Goal: Task Accomplishment & Management: Use online tool/utility

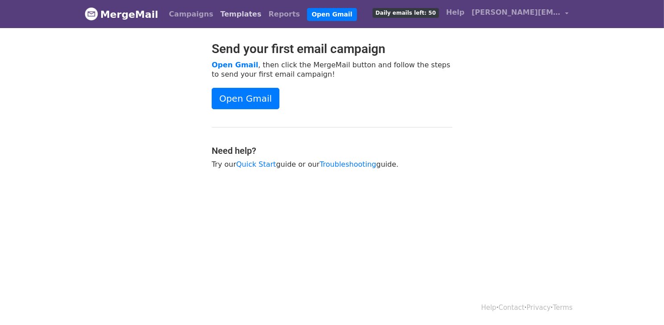
click at [221, 15] on link "Templates" at bounding box center [241, 14] width 48 height 18
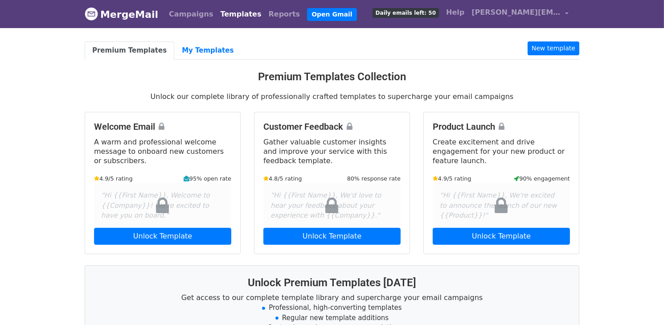
click at [557, 56] on li "New template" at bounding box center [554, 50] width 52 height 18
click at [554, 48] on link "New template" at bounding box center [554, 48] width 52 height 14
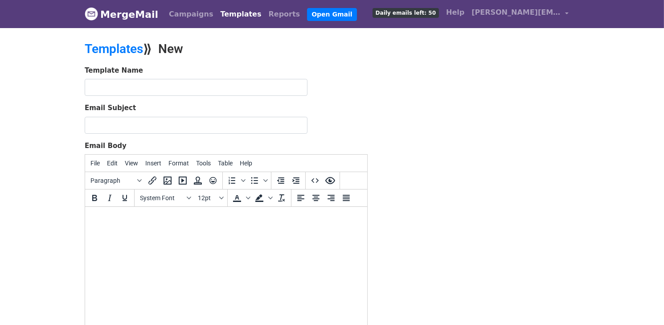
click at [130, 218] on body at bounding box center [226, 219] width 268 height 10
paste body
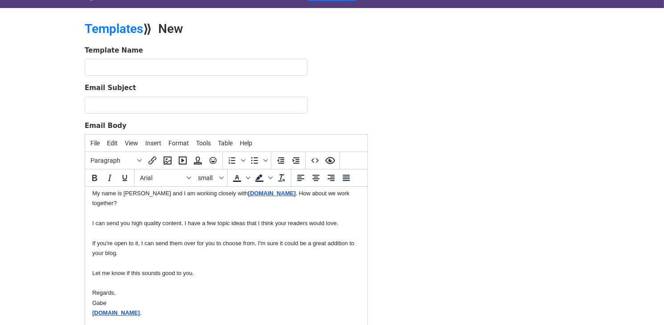
scroll to position [54, 0]
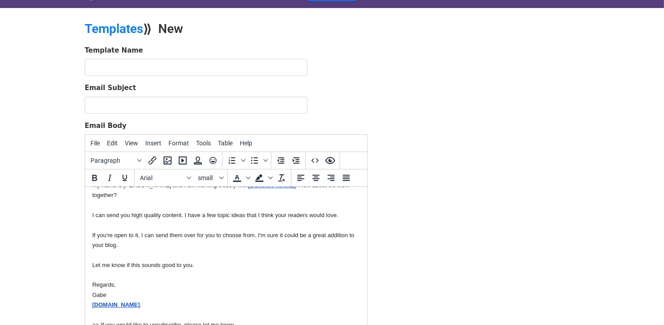
click at [173, 321] on span ">> If you would like to unsubscribe, please let me know." at bounding box center [163, 324] width 143 height 7
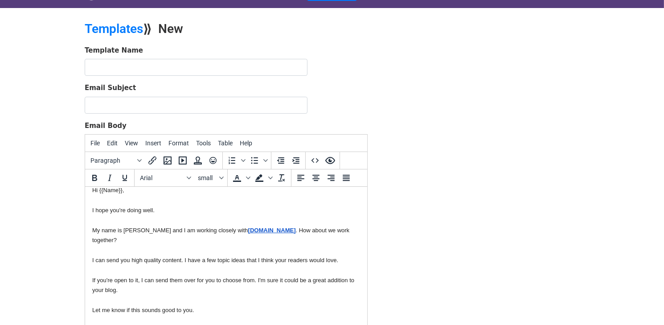
scroll to position [0, 0]
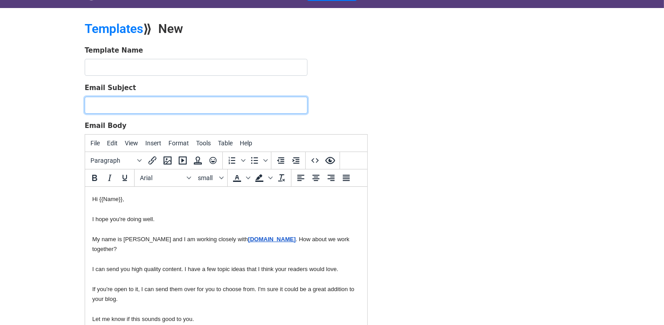
click at [103, 108] on input "Email Subject" at bounding box center [196, 105] width 223 height 17
type input "Hi {{Name}}, Interested in getting high quality content from us?"
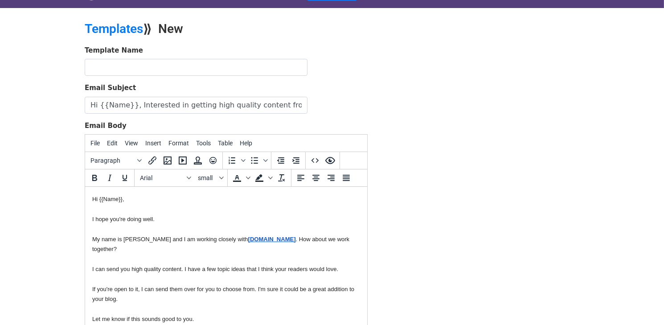
click at [144, 56] on div "Template Name" at bounding box center [226, 60] width 283 height 31
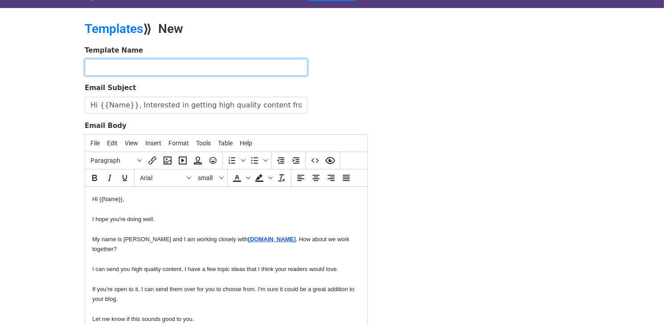
click at [136, 68] on input "text" at bounding box center [196, 67] width 223 height 17
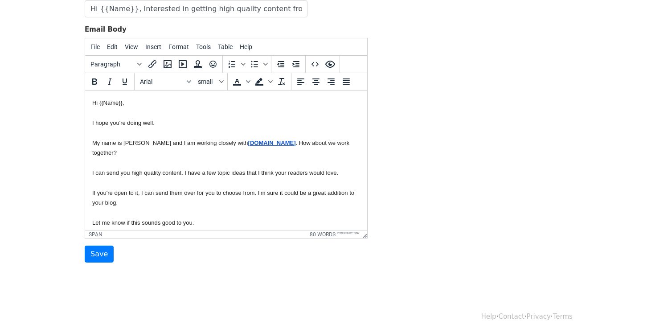
scroll to position [125, 0]
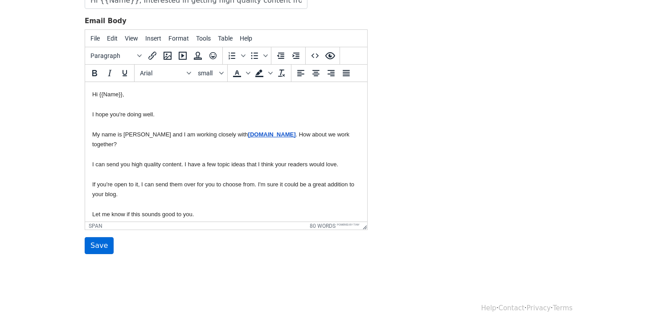
type input "mail"
click at [97, 247] on input "Save" at bounding box center [99, 245] width 29 height 17
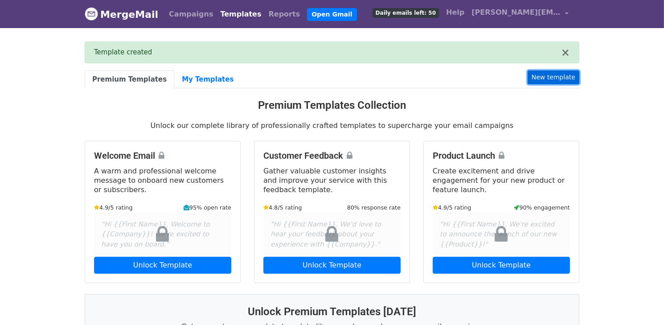
click at [546, 78] on link "New template" at bounding box center [554, 77] width 52 height 14
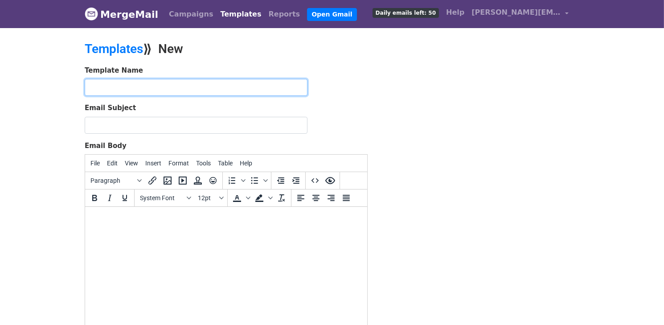
click at [172, 90] on input "text" at bounding box center [196, 87] width 223 height 17
paste input "Hi {{Name}}, I just wanted to follow up with you."
type input "Hi {{Name}}, I just wanted to follow up with you."
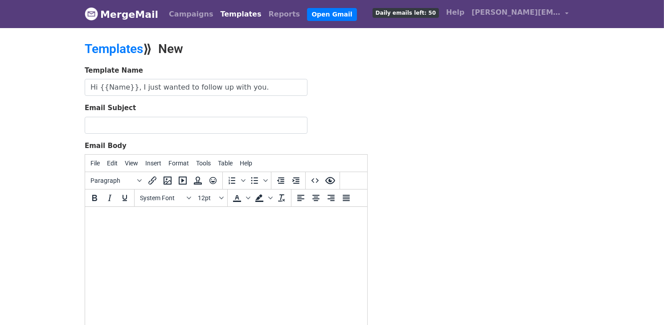
click at [178, 226] on html at bounding box center [226, 219] width 282 height 24
paste body
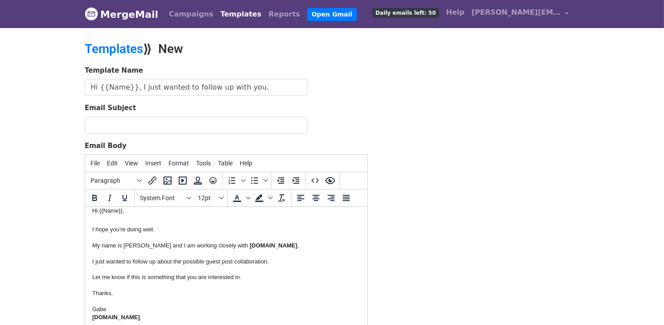
scroll to position [20, 0]
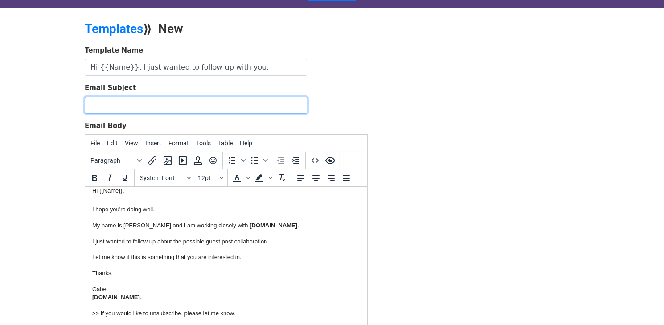
click at [158, 103] on input "Email Subject" at bounding box center [196, 105] width 223 height 17
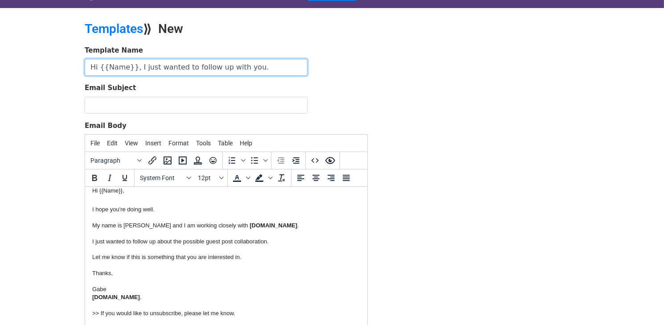
click at [127, 64] on input "Hi {{Name}}, I just wanted to follow up with you." at bounding box center [196, 67] width 223 height 17
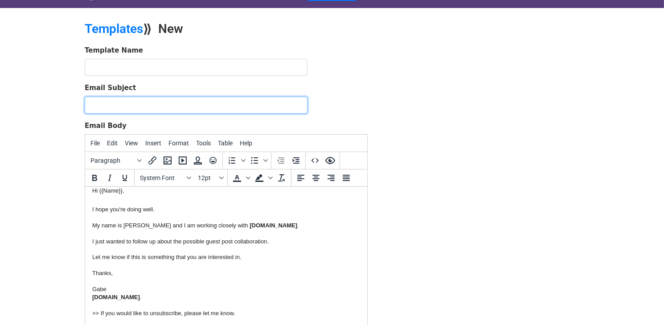
click at [125, 99] on input "Email Subject" at bounding box center [196, 105] width 223 height 17
paste input "Hi {{Name}}, I just wanted to follow up with you."
type input "Hi {{Name}}, I just wanted to follow up with you."
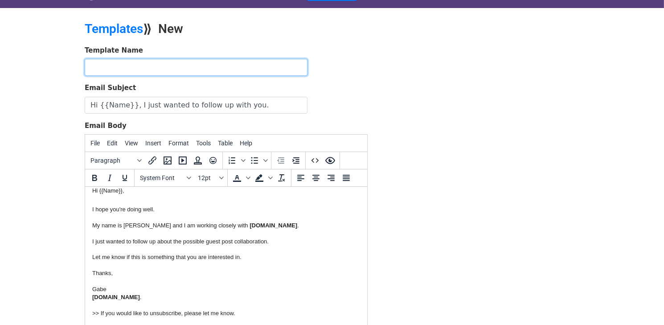
click at [161, 64] on input "text" at bounding box center [196, 67] width 223 height 17
type input "follow up"
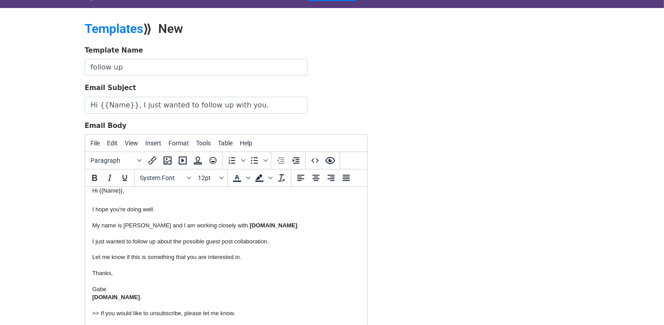
click at [54, 219] on body "MergeMail Campaigns Templates Reports Open Gmail Daily emails left: 50 Help gab…" at bounding box center [332, 187] width 664 height 415
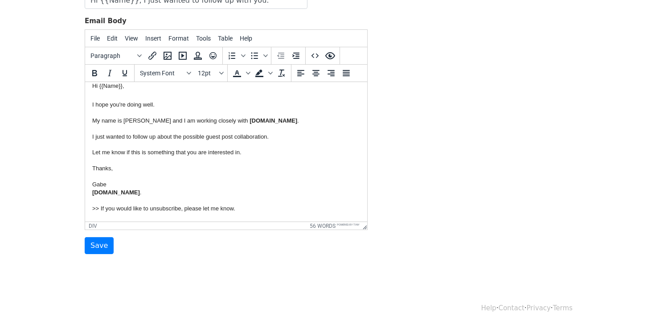
scroll to position [125, 0]
click at [132, 206] on p "I hope you're doing well. My name is Gabe and I am working closely with sixthre…" at bounding box center [226, 157] width 268 height 112
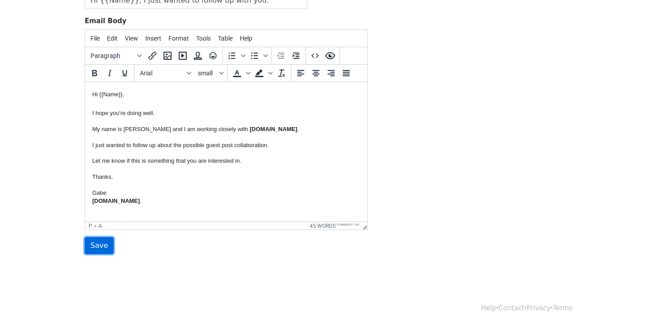
click at [95, 247] on input "Save" at bounding box center [99, 245] width 29 height 17
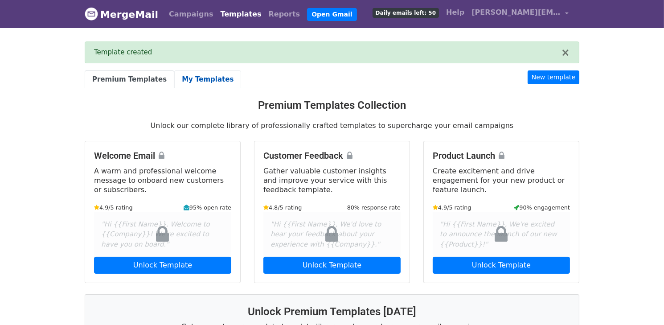
click at [203, 80] on link "My Templates" at bounding box center [207, 79] width 67 height 18
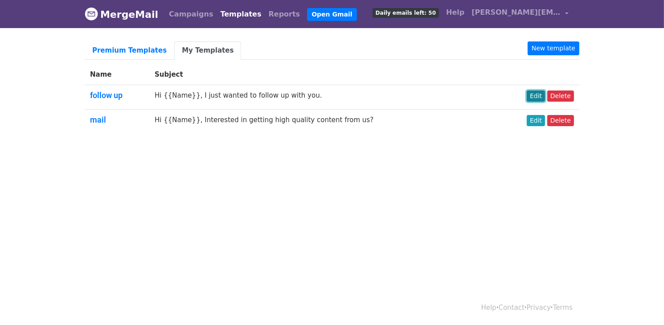
click at [544, 92] on link "Edit" at bounding box center [536, 95] width 18 height 11
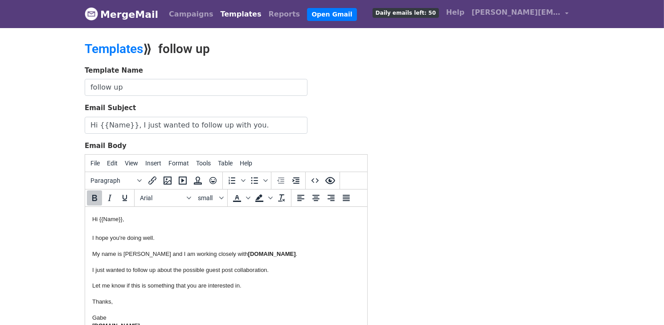
click at [248, 255] on strong "[DOMAIN_NAME]" at bounding box center [272, 253] width 48 height 7
click at [260, 243] on p "I hope you're doing well. My name is [PERSON_NAME] and I am working closely wit…" at bounding box center [226, 282] width 268 height 96
drag, startPoint x: 262, startPoint y: 255, endPoint x: 216, endPoint y: 256, distance: 45.5
click at [248, 256] on strong "[DOMAIN_NAME]" at bounding box center [272, 253] width 48 height 7
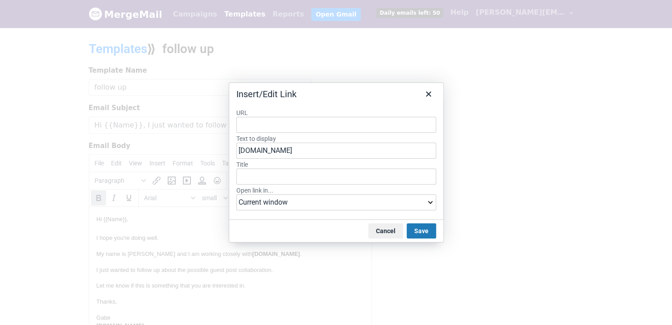
type input "[URL][DOMAIN_NAME]"
paste input "https://www.sixthreezero.com/?srsltid=AfmBOopPh1UKscr3QSHkMvWW7WLHQHTnEmK2Tavfa…"
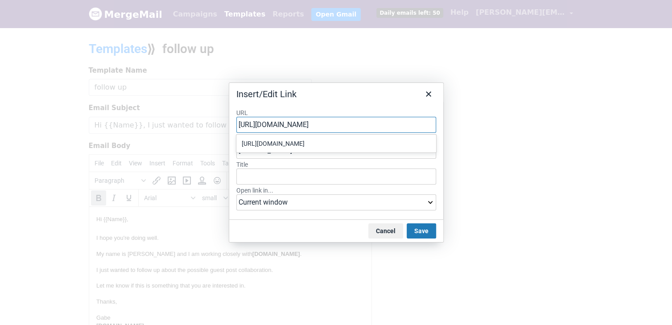
type input "https://www.sixthreezero.com/"
click at [355, 98] on div "Insert/Edit Link" at bounding box center [336, 92] width 214 height 19
click at [422, 233] on button "Save" at bounding box center [420, 230] width 29 height 15
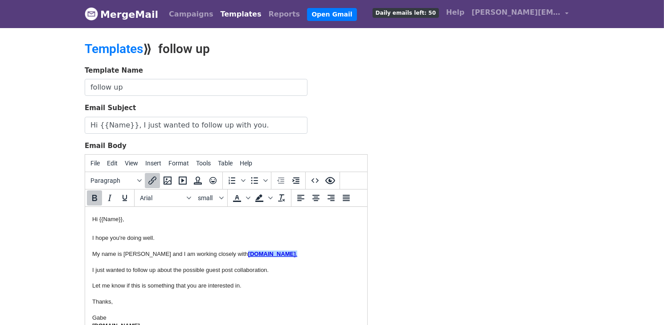
click at [232, 238] on p "I hope you're doing well. My name is Gabe and I am working closely with sixthre…" at bounding box center [226, 282] width 268 height 96
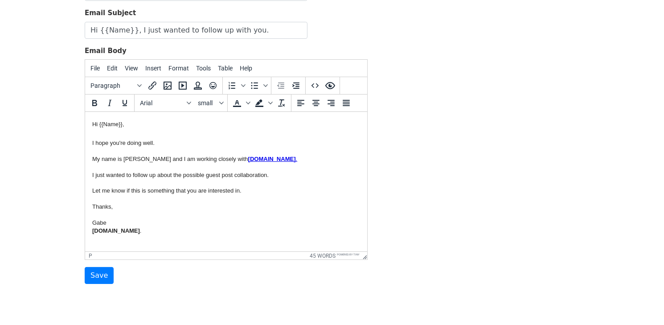
scroll to position [95, 0]
click at [192, 154] on p "I hope you're doing well. My name is Gabe and I am working closely with sixthre…" at bounding box center [226, 187] width 268 height 96
drag, startPoint x: 95, startPoint y: 274, endPoint x: 110, endPoint y: 267, distance: 15.9
click at [95, 274] on input "Save" at bounding box center [99, 275] width 29 height 17
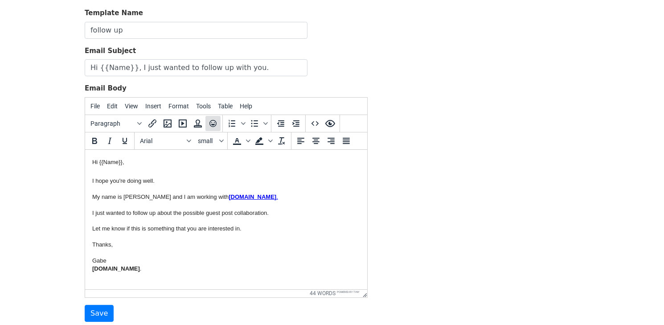
scroll to position [86, 0]
click at [157, 273] on div at bounding box center [226, 278] width 268 height 10
click at [127, 271] on strong "[DOMAIN_NAME]" at bounding box center [116, 268] width 48 height 7
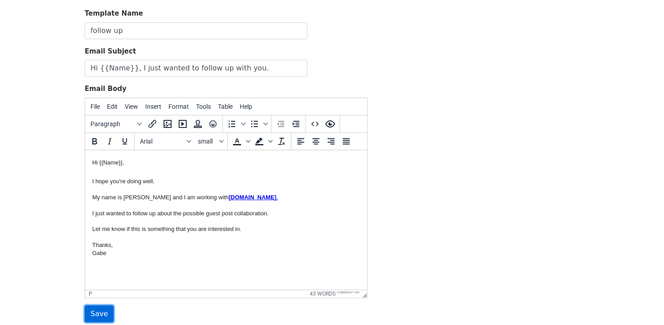
click at [93, 310] on input "Save" at bounding box center [99, 313] width 29 height 17
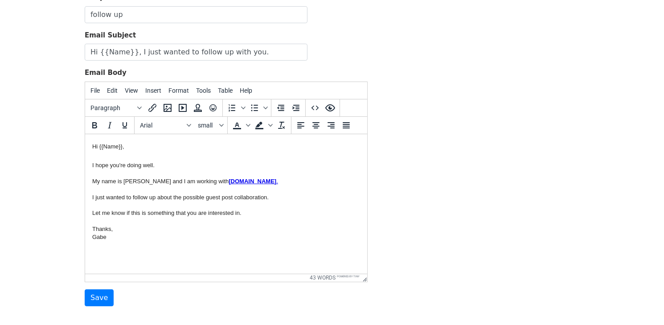
scroll to position [102, 0]
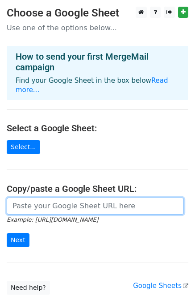
click at [94, 200] on input "url" at bounding box center [95, 206] width 177 height 17
paste input "https://docs.google.com/spreadsheets/d/1-Xg3gNsgUiACHWIwLPkgRLdEsyacEFG0qwUA08c…"
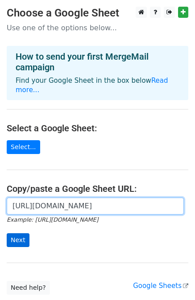
type input "https://docs.google.com/spreadsheets/d/1-Xg3gNsgUiACHWIwLPkgRLdEsyacEFG0qwUA08c…"
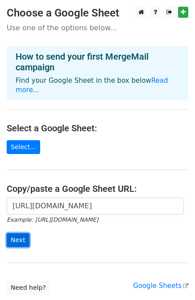
click at [19, 234] on input "Next" at bounding box center [18, 241] width 23 height 14
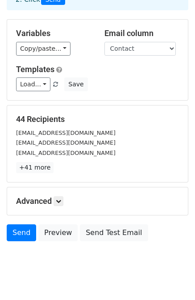
scroll to position [65, 0]
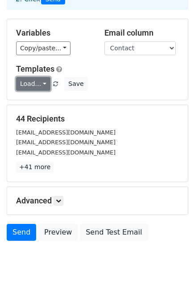
click at [42, 87] on link "Load..." at bounding box center [33, 84] width 34 height 14
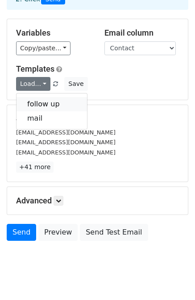
click at [44, 101] on link "follow up" at bounding box center [51, 104] width 70 height 14
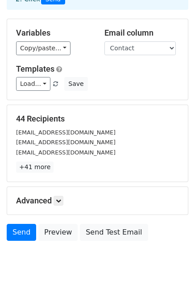
scroll to position [79, 0]
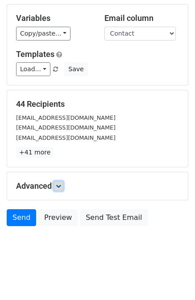
click at [57, 186] on icon at bounding box center [58, 186] width 5 height 5
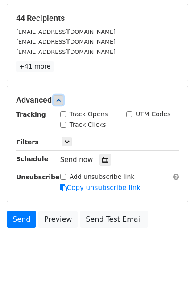
scroll to position [167, 0]
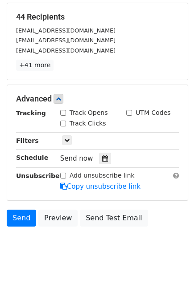
click at [72, 114] on label "Track Opens" at bounding box center [89, 112] width 38 height 9
click at [66, 114] on input "Track Opens" at bounding box center [63, 113] width 6 height 6
checkbox input "true"
click at [64, 125] on input "Track Clicks" at bounding box center [63, 124] width 6 height 6
checkbox input "true"
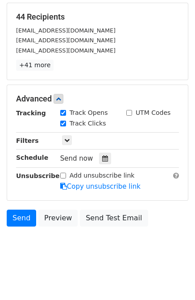
click at [63, 171] on div "Add unsubscribe link" at bounding box center [97, 175] width 74 height 9
click at [63, 174] on input "Add unsubscribe link" at bounding box center [63, 176] width 6 height 6
checkbox input "true"
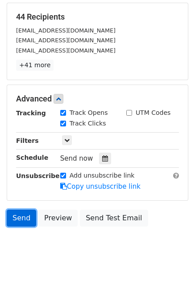
click at [18, 218] on link "Send" at bounding box center [21, 218] width 29 height 17
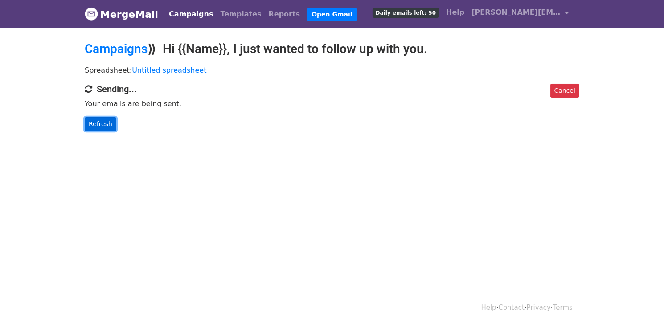
click at [105, 125] on link "Refresh" at bounding box center [101, 124] width 32 height 14
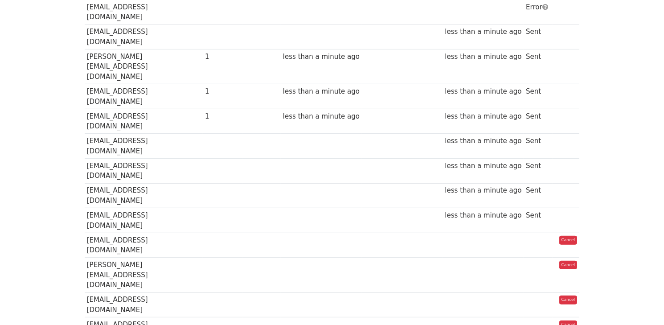
scroll to position [538, 0]
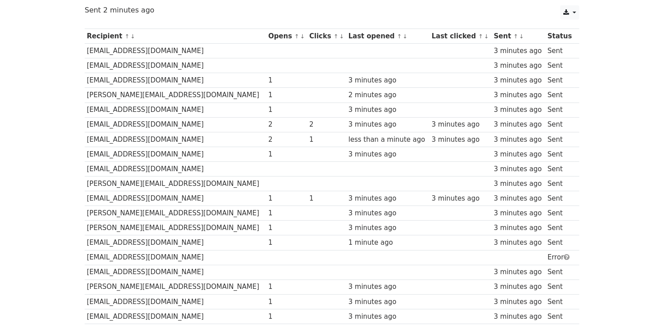
scroll to position [90, 0]
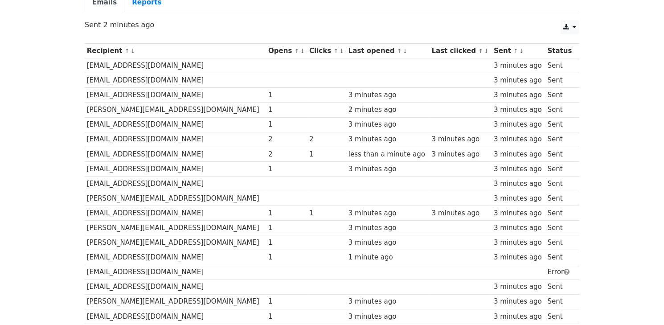
click at [0, 184] on body "MergeMail Campaigns Templates Reports Open Gmail Daily emails left: 8 Help [PER…" at bounding box center [332, 330] width 664 height 840
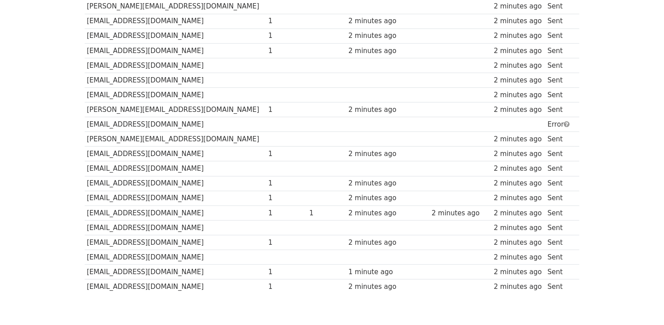
scroll to position [544, 0]
